Goal: Find specific page/section

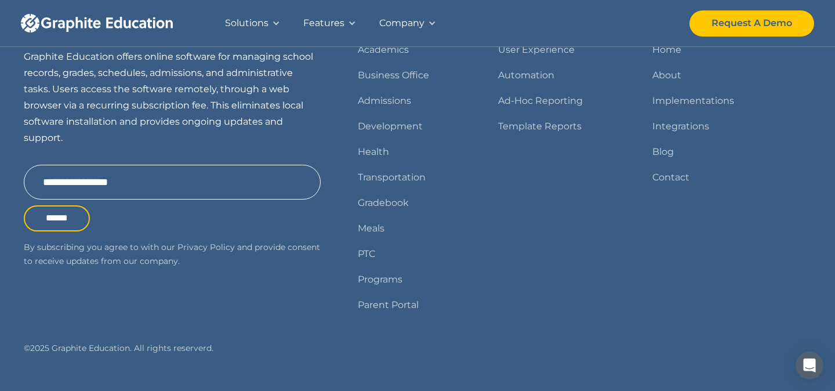
scroll to position [1522, 0]
click at [397, 303] on link "Parent Portal" at bounding box center [388, 304] width 61 height 16
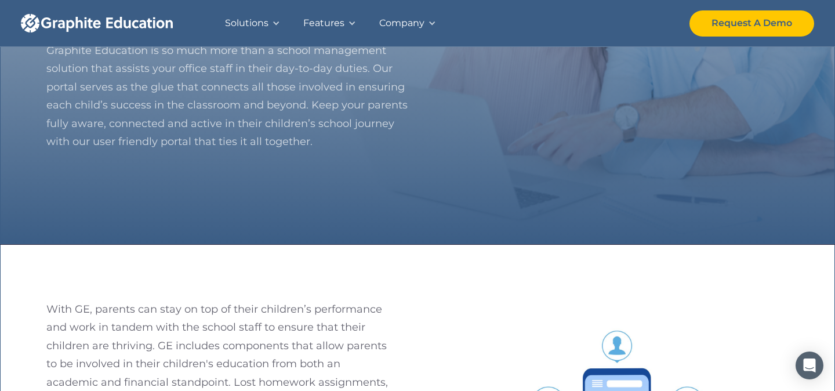
scroll to position [153, 0]
